Goal: Navigation & Orientation: Go to known website

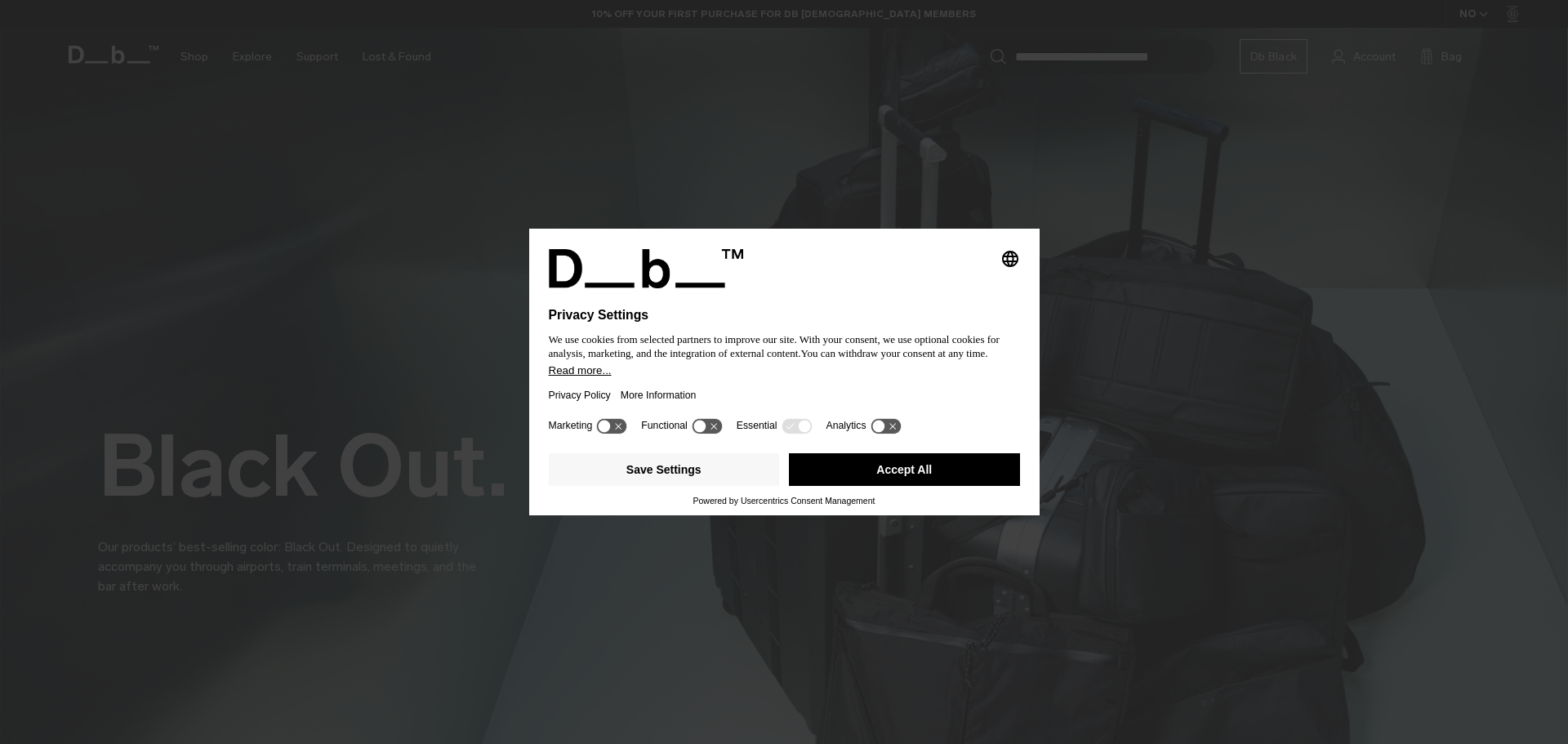
click at [886, 467] on button "Accept All" at bounding box center [904, 469] width 231 height 33
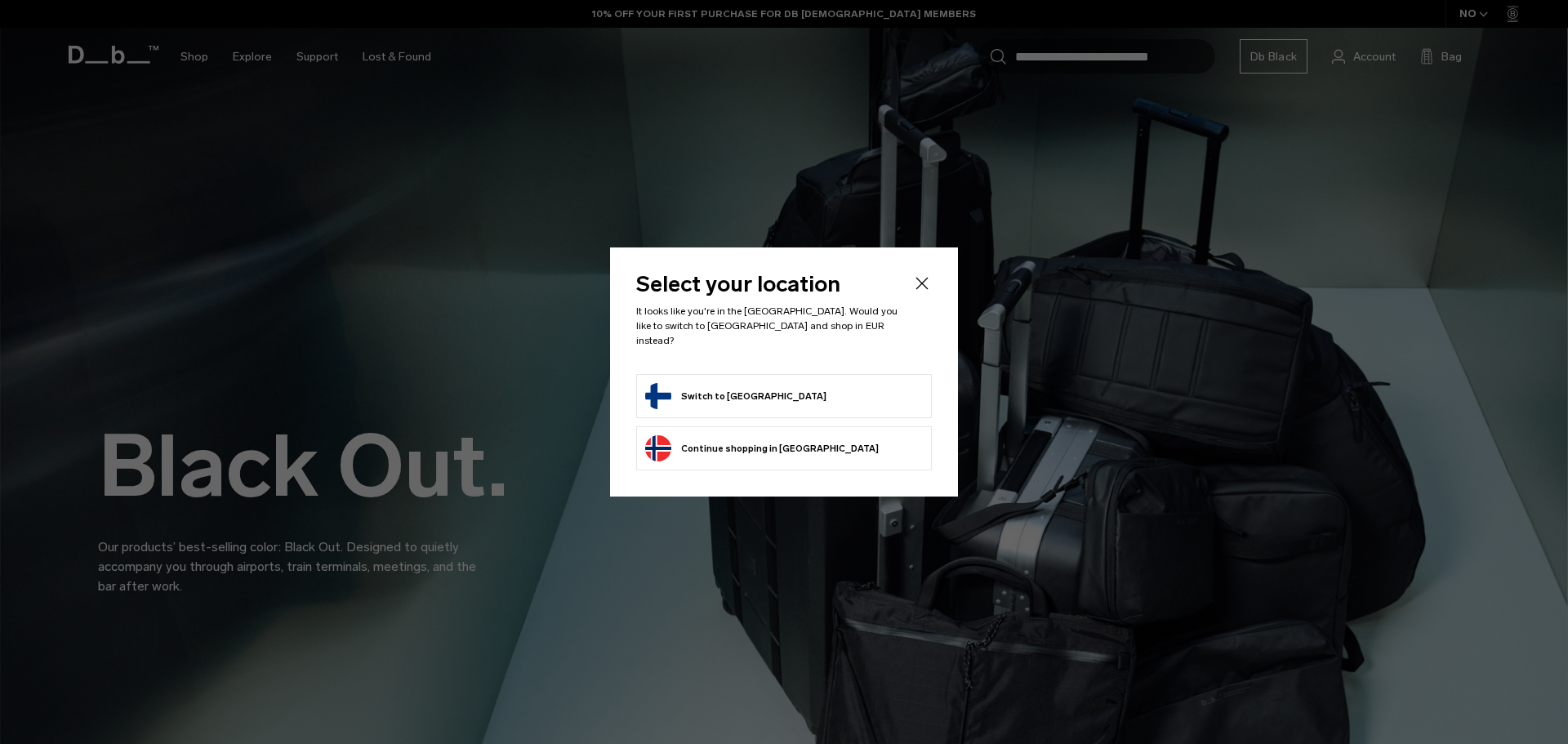
click at [786, 400] on form "Switch to [GEOGRAPHIC_DATA]" at bounding box center [784, 396] width 277 height 26
click at [705, 388] on button "Switch to [GEOGRAPHIC_DATA]" at bounding box center [735, 396] width 181 height 26
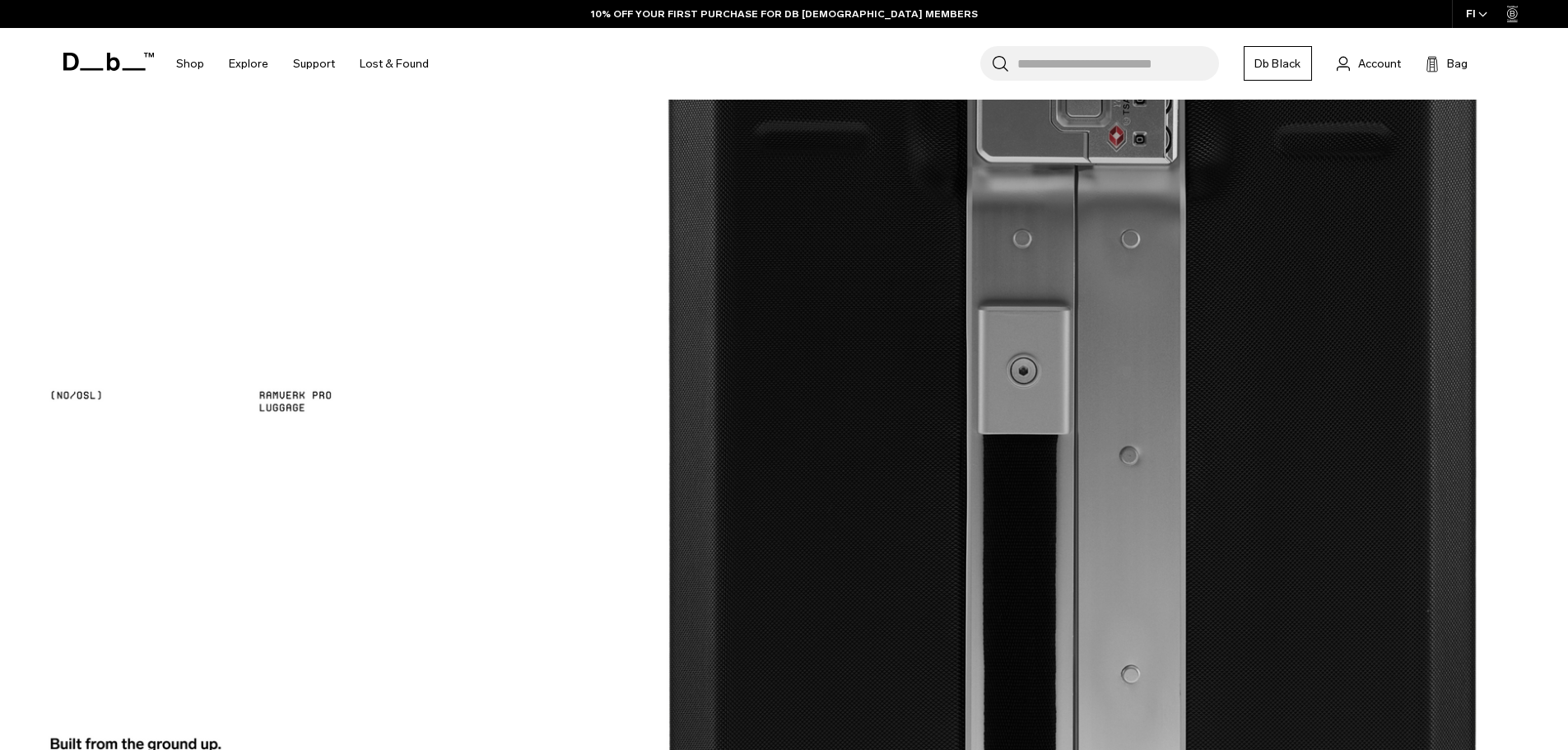
scroll to position [3786, 0]
